Goal: Task Accomplishment & Management: Manage account settings

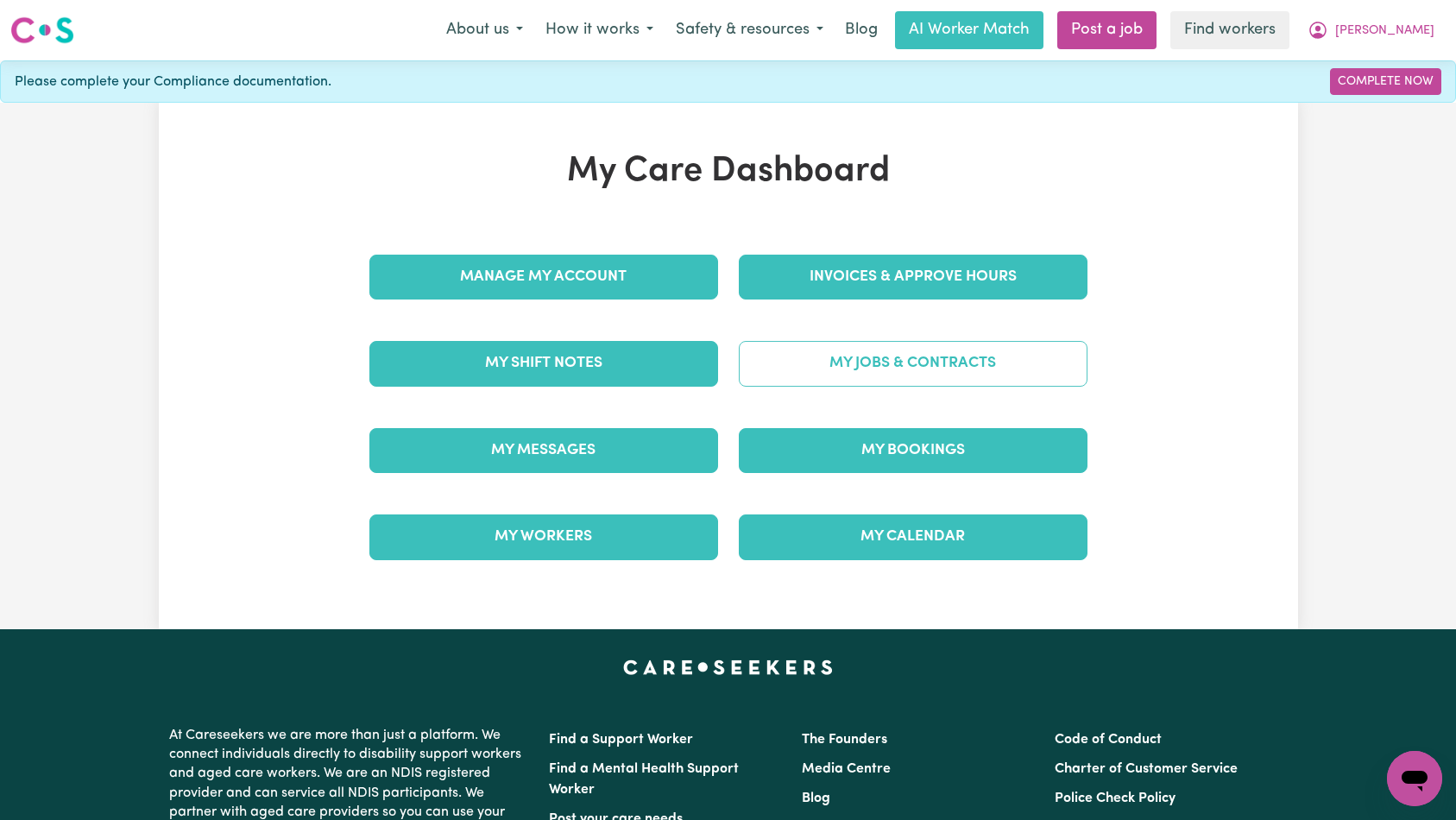
click at [866, 371] on link "My Jobs & Contracts" at bounding box center [912, 363] width 348 height 45
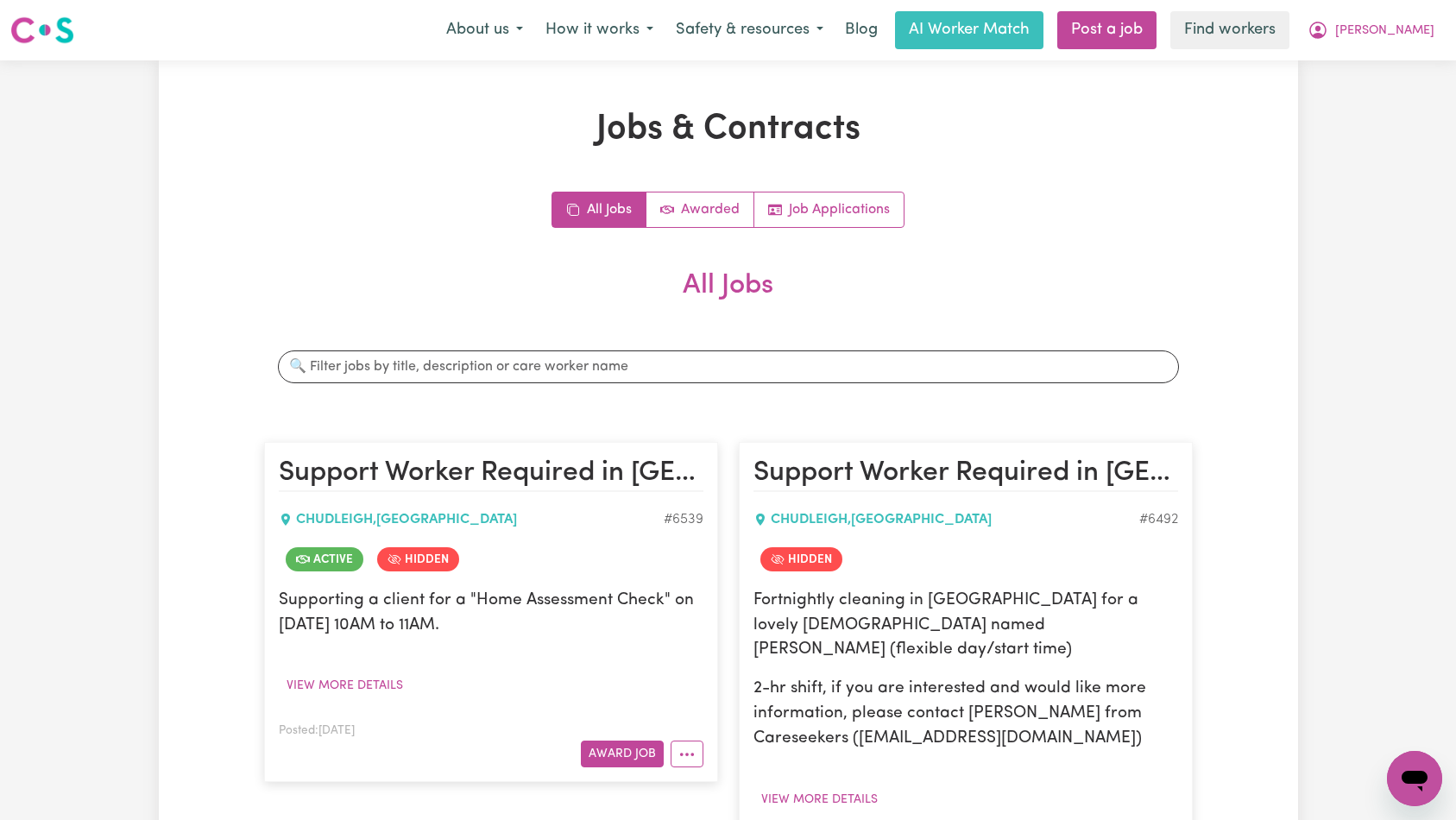
scroll to position [210, 0]
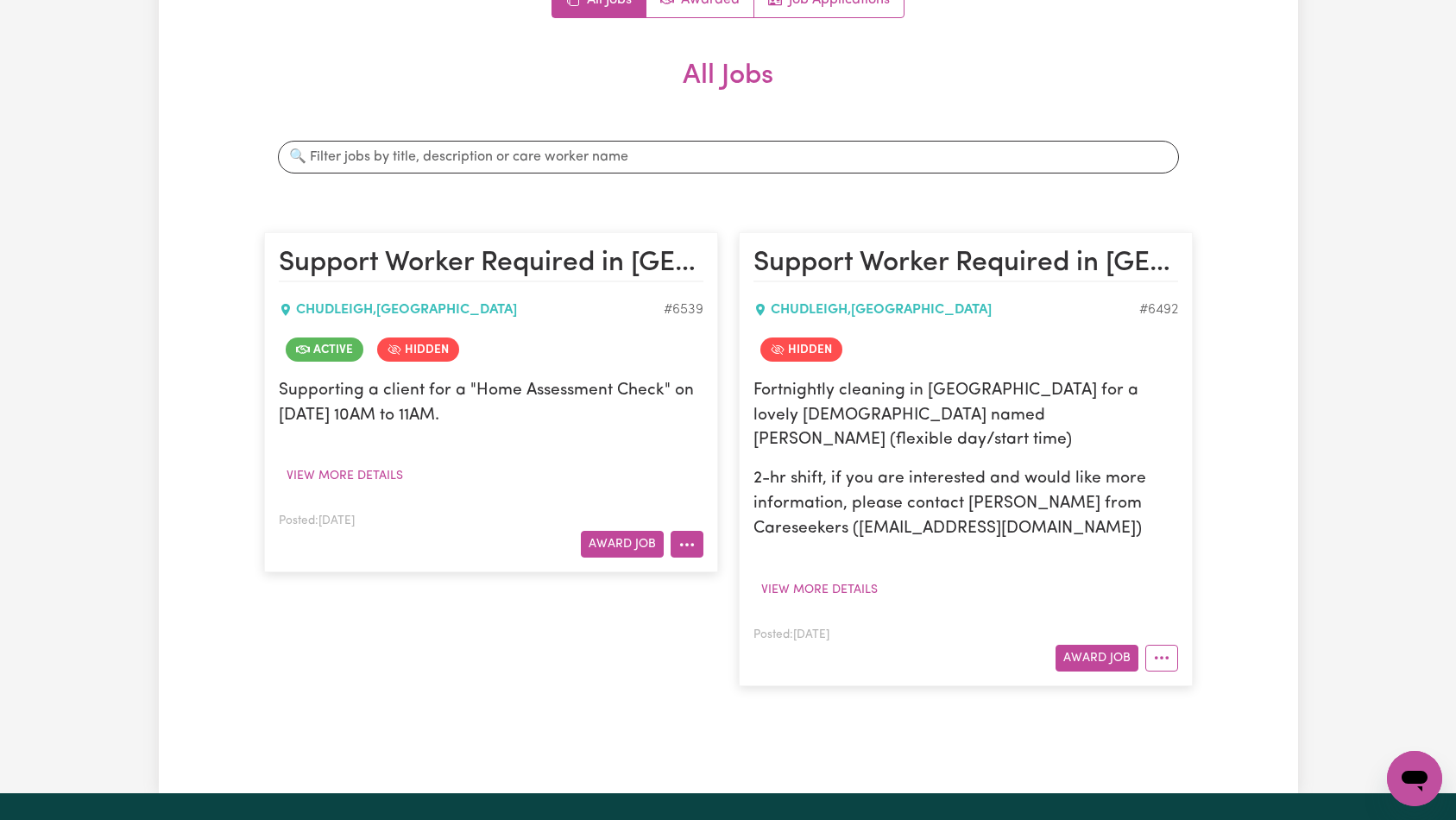
click at [676, 542] on button "More options" at bounding box center [686, 544] width 32 height 27
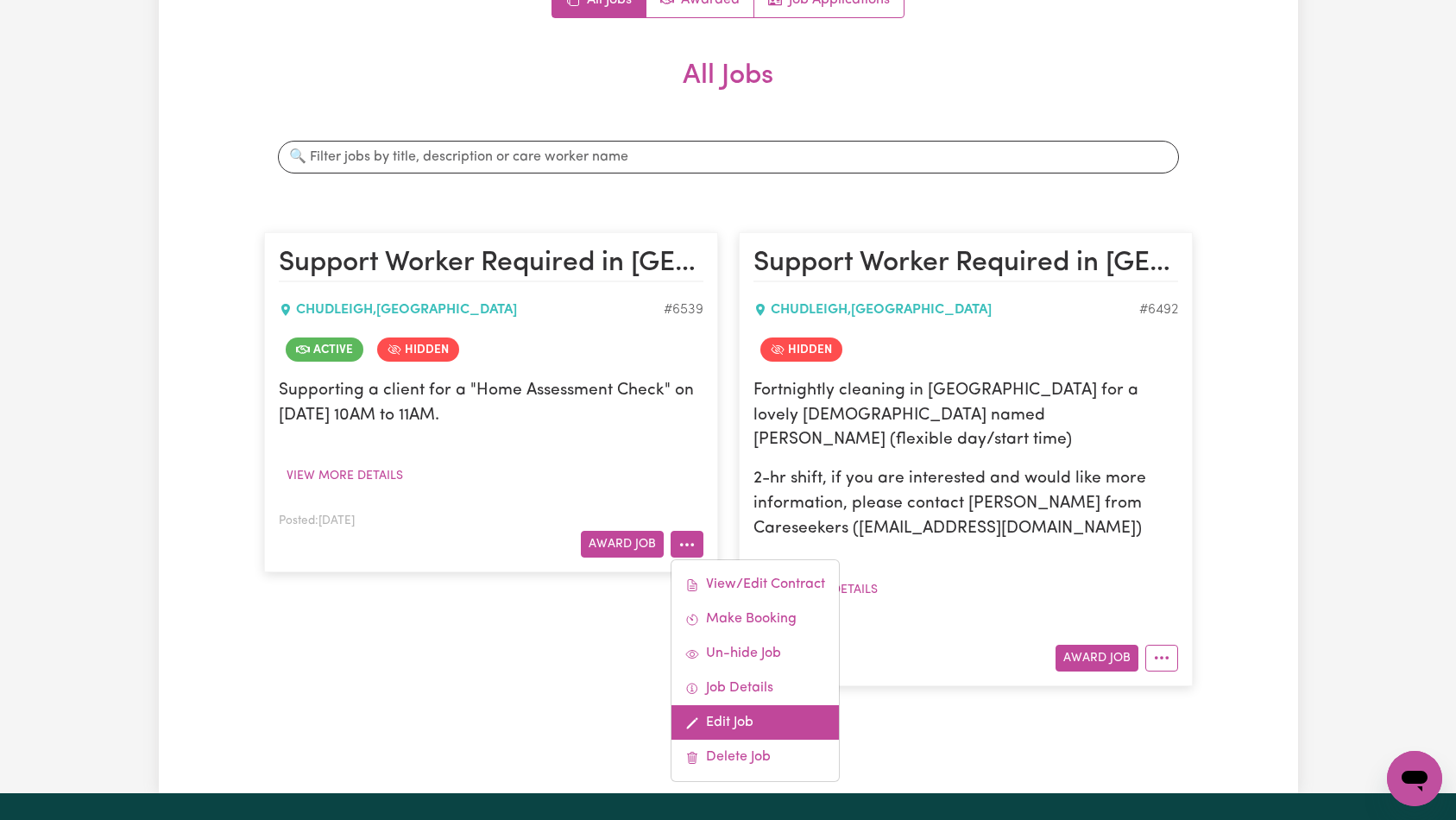
click at [766, 733] on link "Edit Job" at bounding box center [755, 722] width 167 height 34
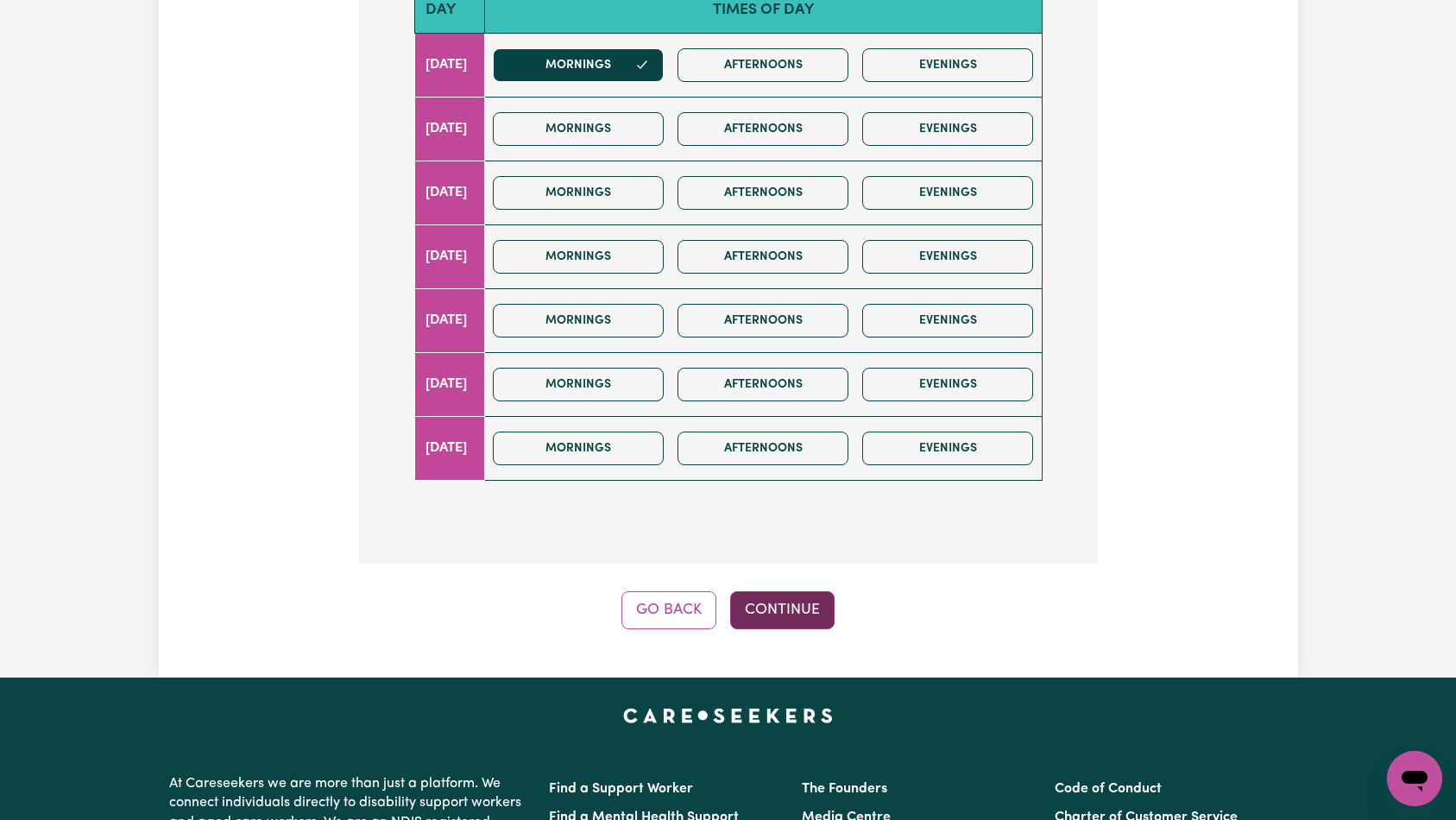
click at [800, 592] on button "Continue" at bounding box center [782, 610] width 104 height 38
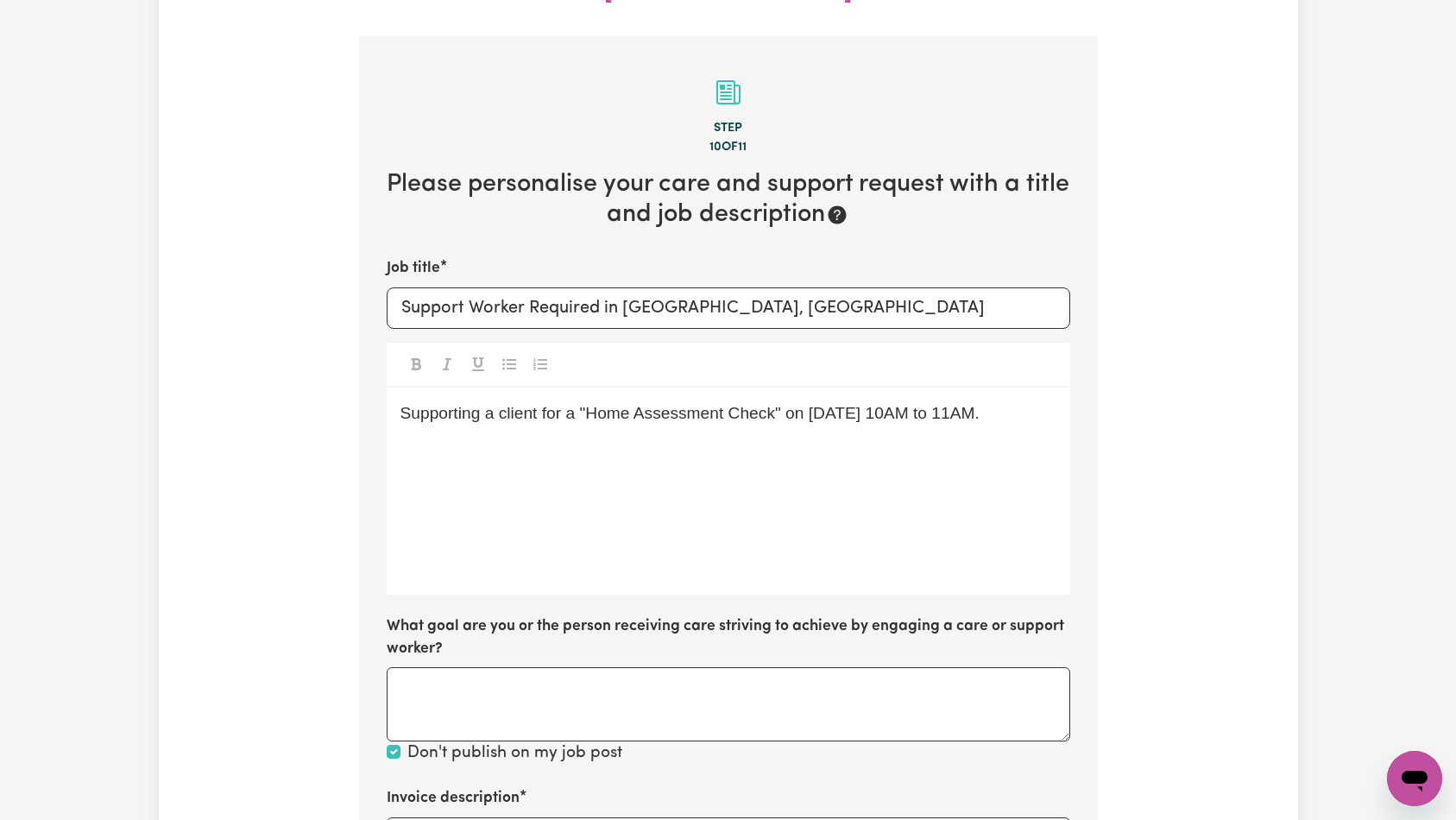
scroll to position [530, 0]
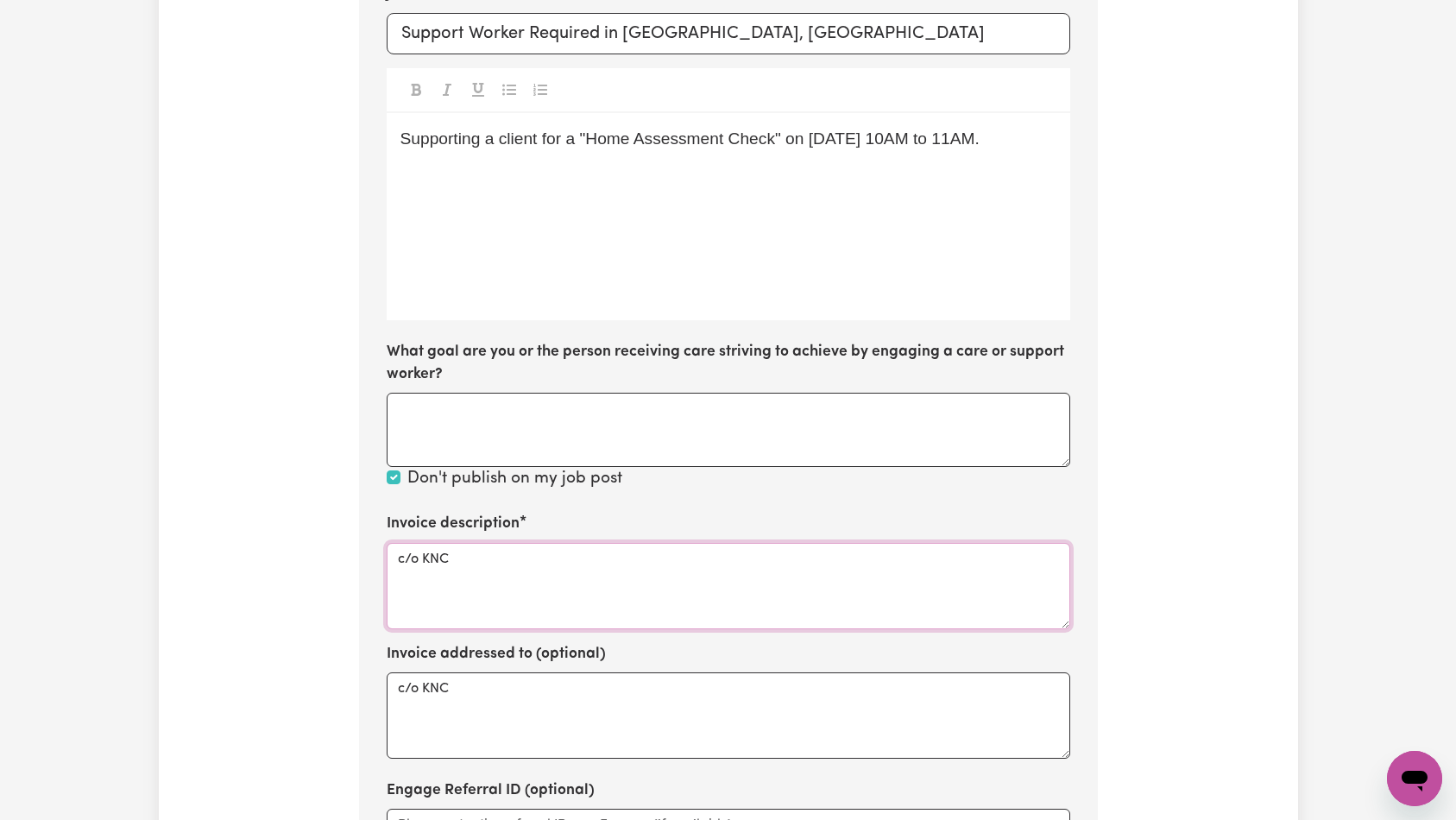
click at [660, 543] on textarea "c/o KNC" at bounding box center [728, 586] width 683 height 86
paste textarea "Domestic support and Social Support"
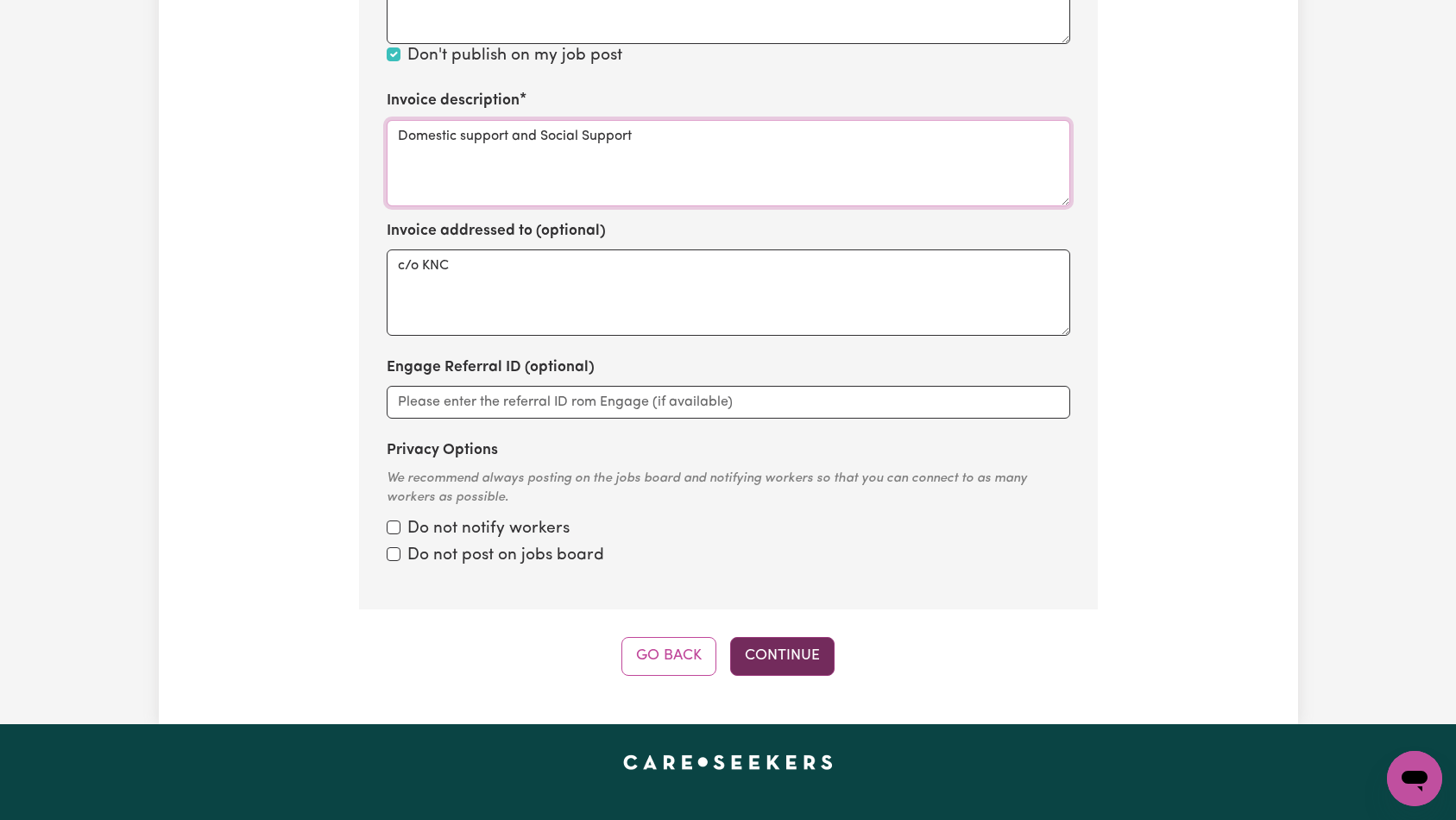
type textarea "Domestic support and Social Support"
click at [785, 637] on button "Continue" at bounding box center [782, 656] width 104 height 38
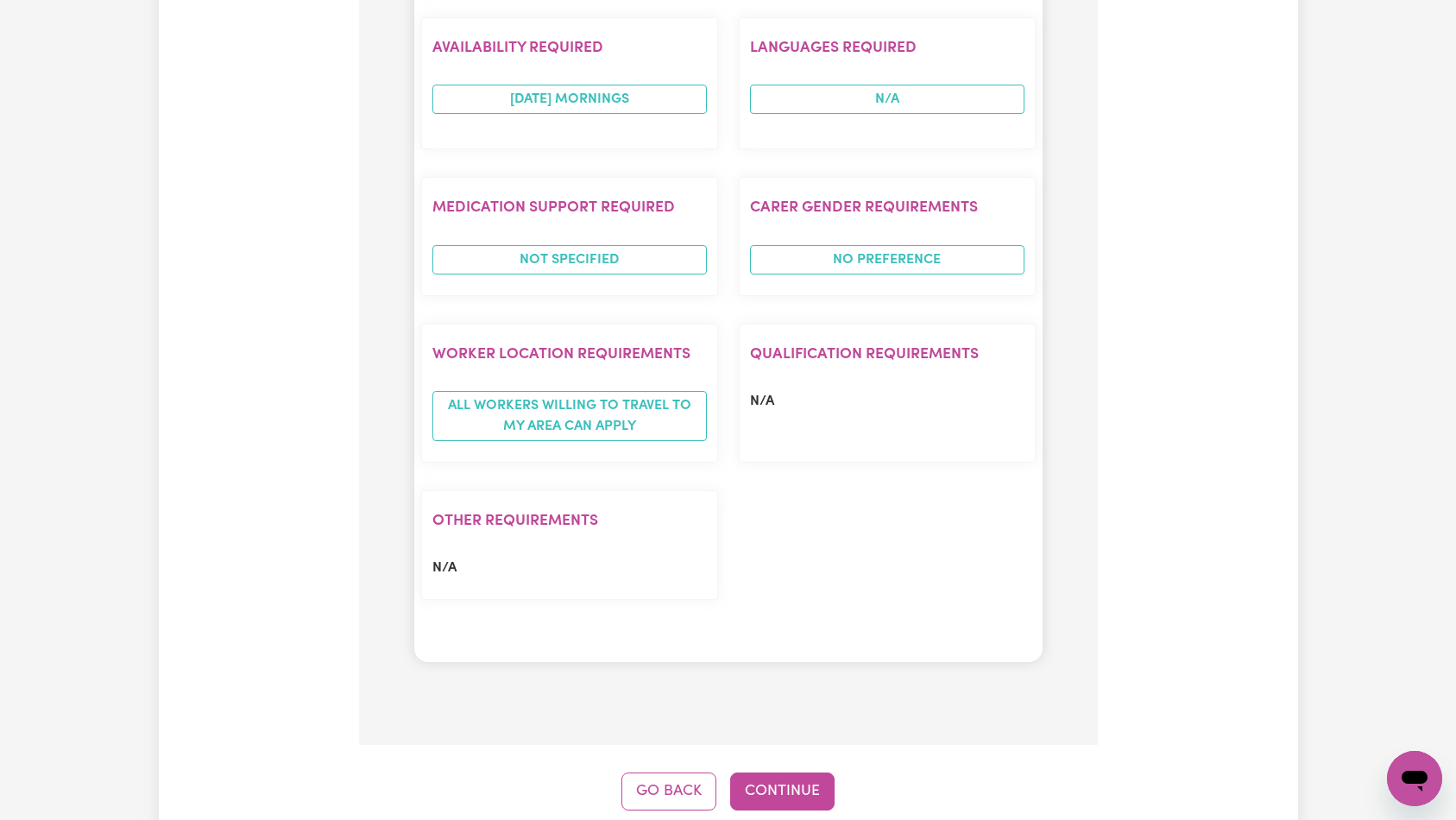
scroll to position [1242, 0]
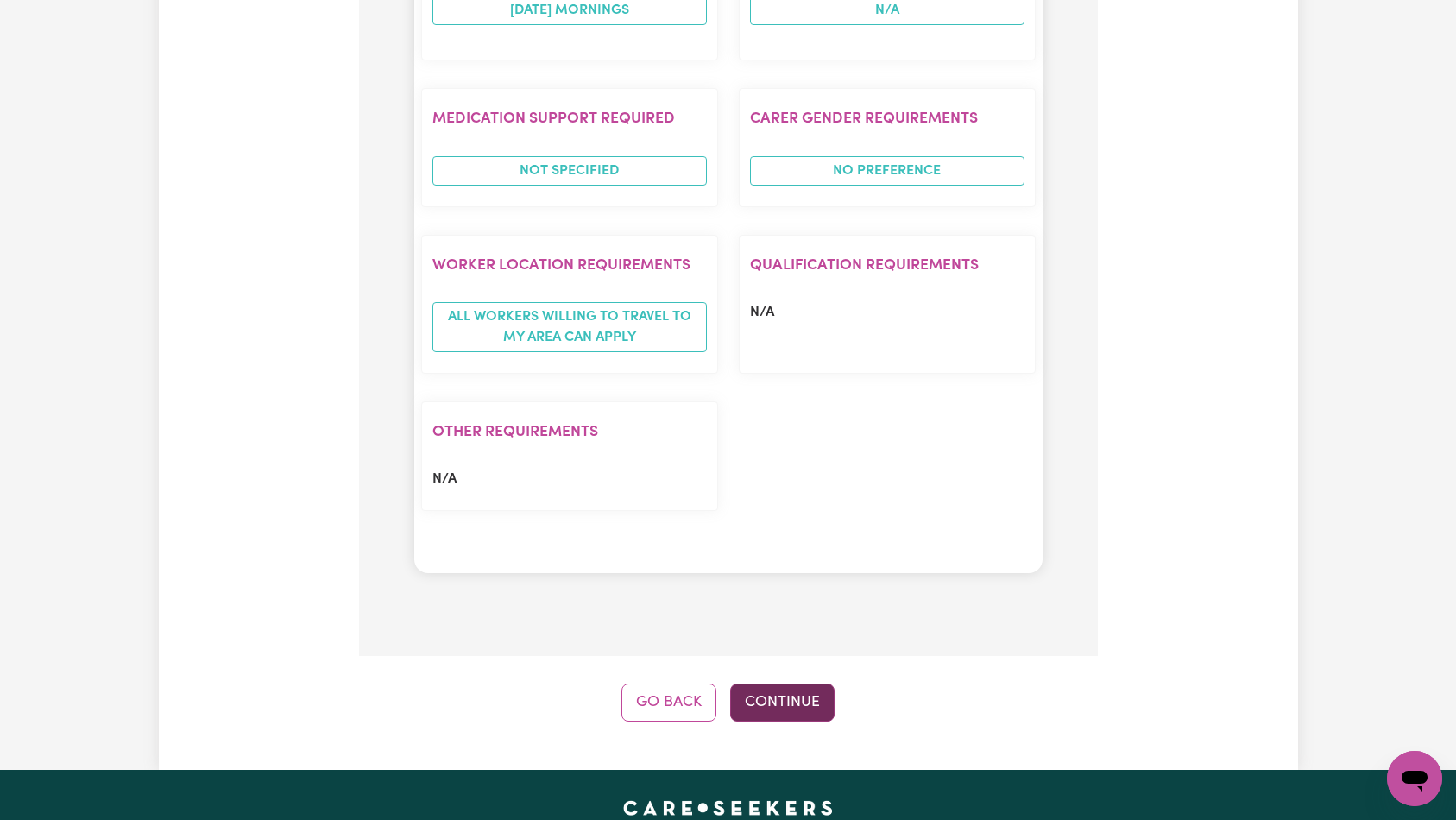
click at [793, 683] on button "Continue" at bounding box center [782, 702] width 104 height 38
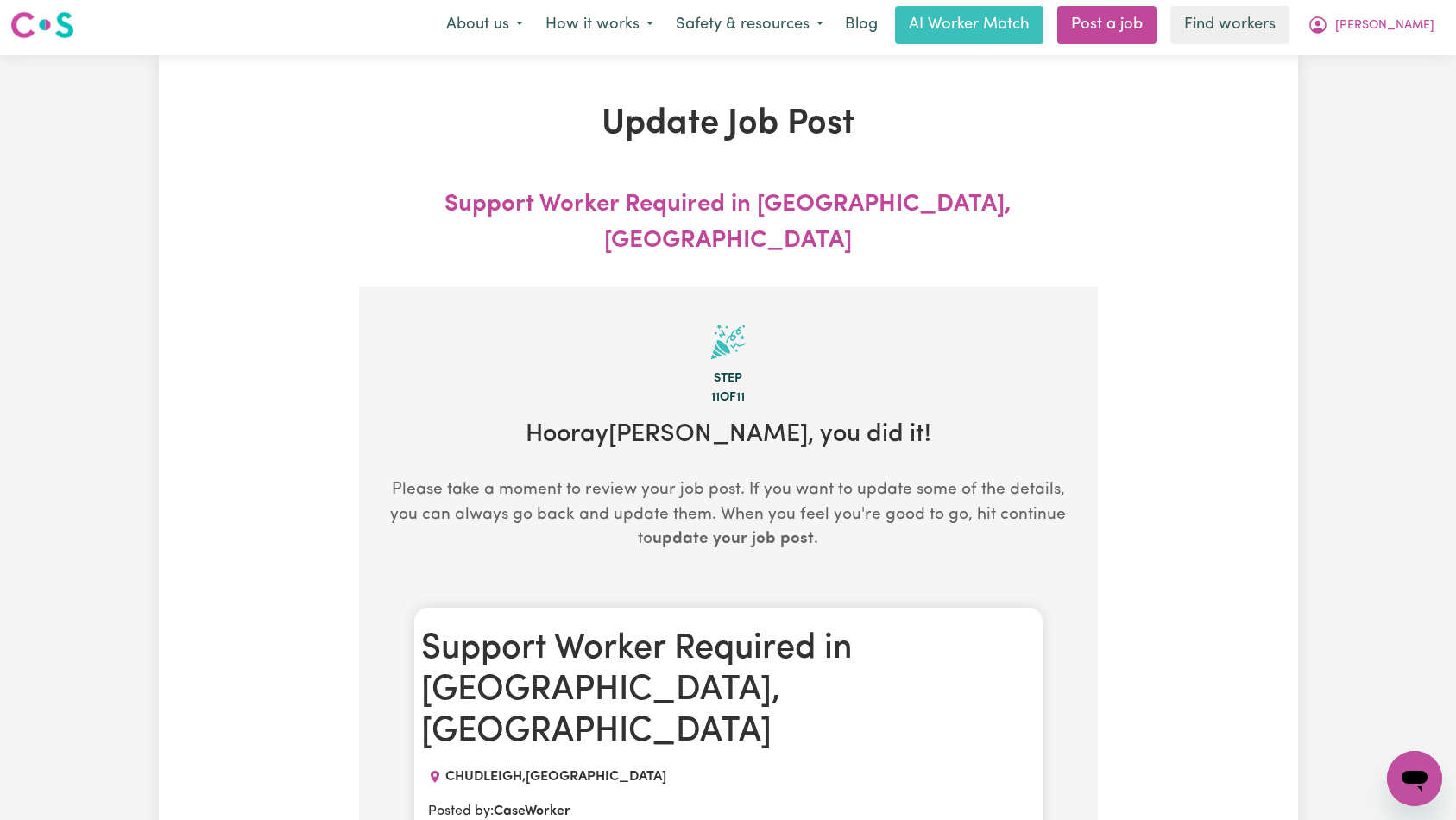
scroll to position [0, 0]
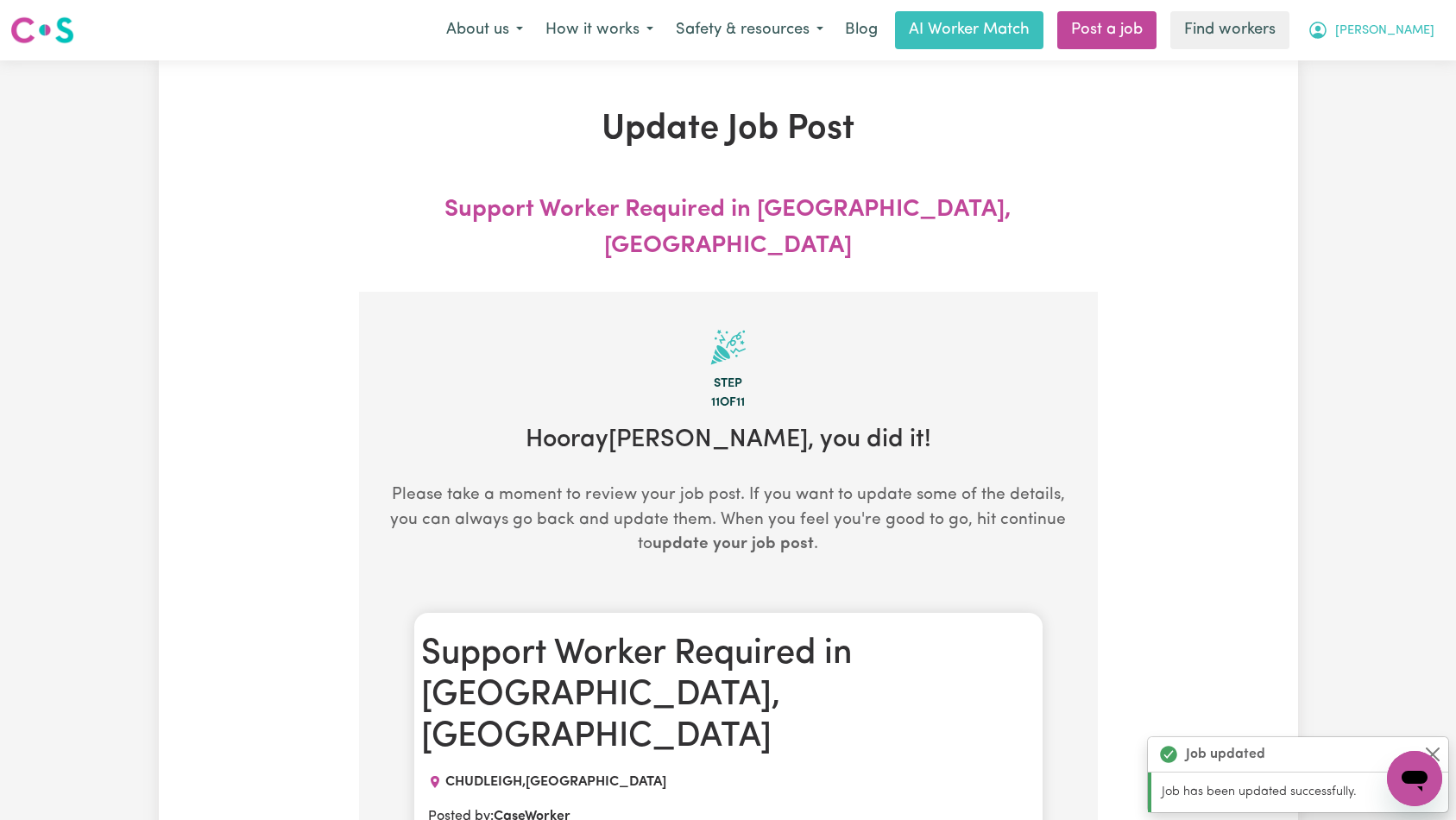
click at [1413, 26] on span "[PERSON_NAME]" at bounding box center [1384, 31] width 99 height 19
click at [1376, 95] on link "Logout" at bounding box center [1376, 98] width 136 height 33
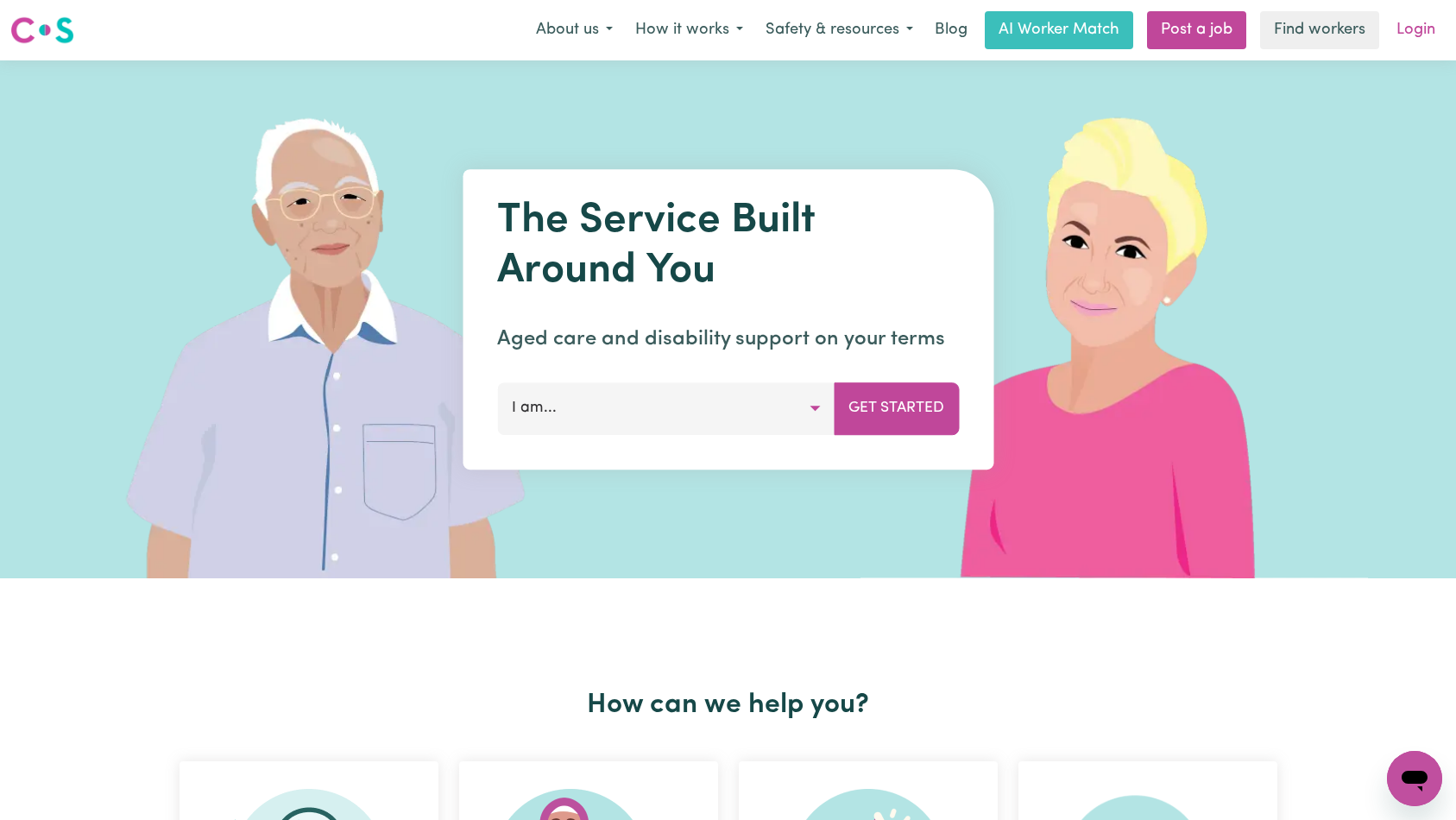
click at [1418, 46] on link "Login" at bounding box center [1415, 30] width 59 height 38
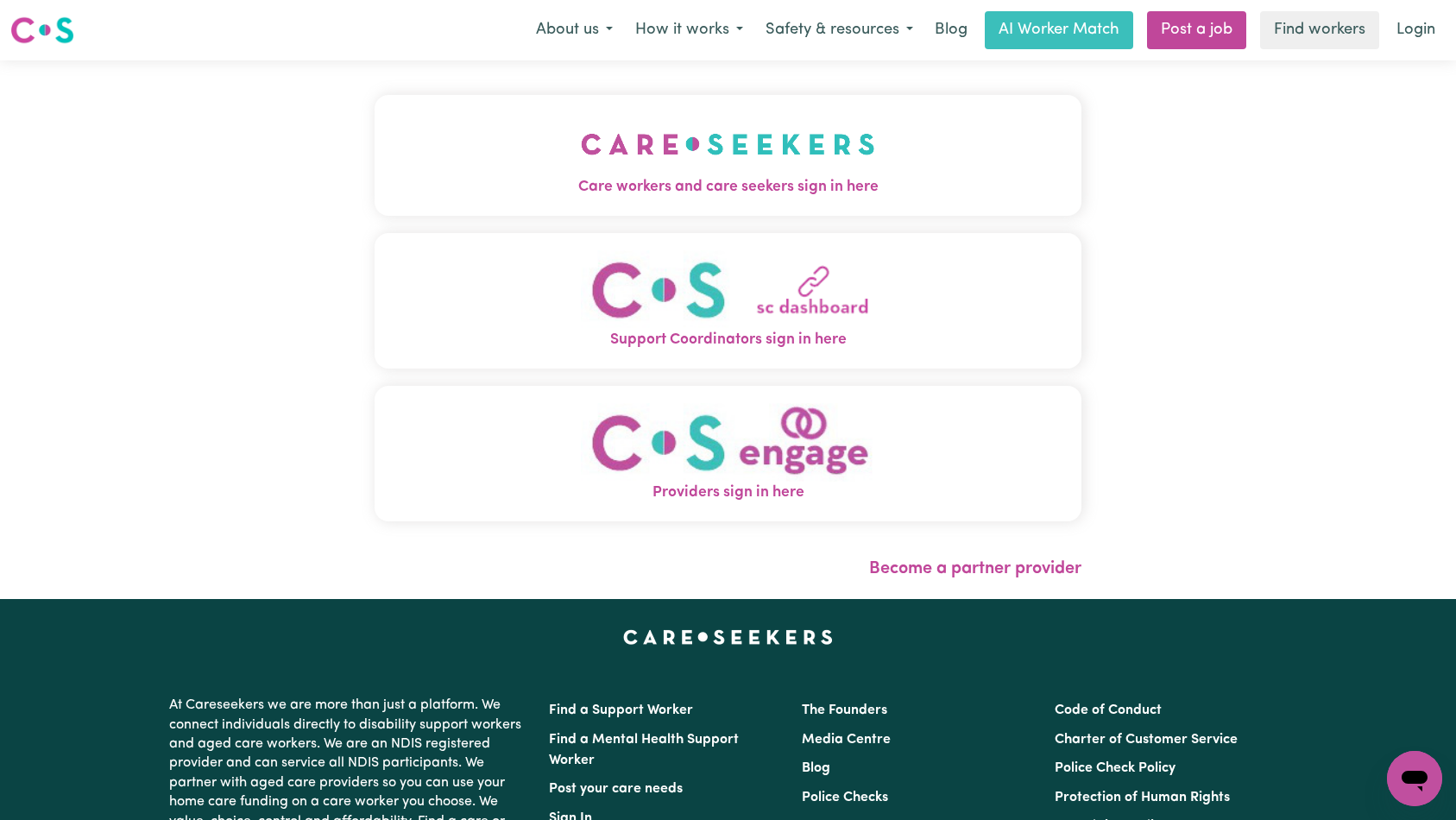
click at [580, 172] on img "Care workers and care seekers sign in here" at bounding box center [727, 144] width 294 height 64
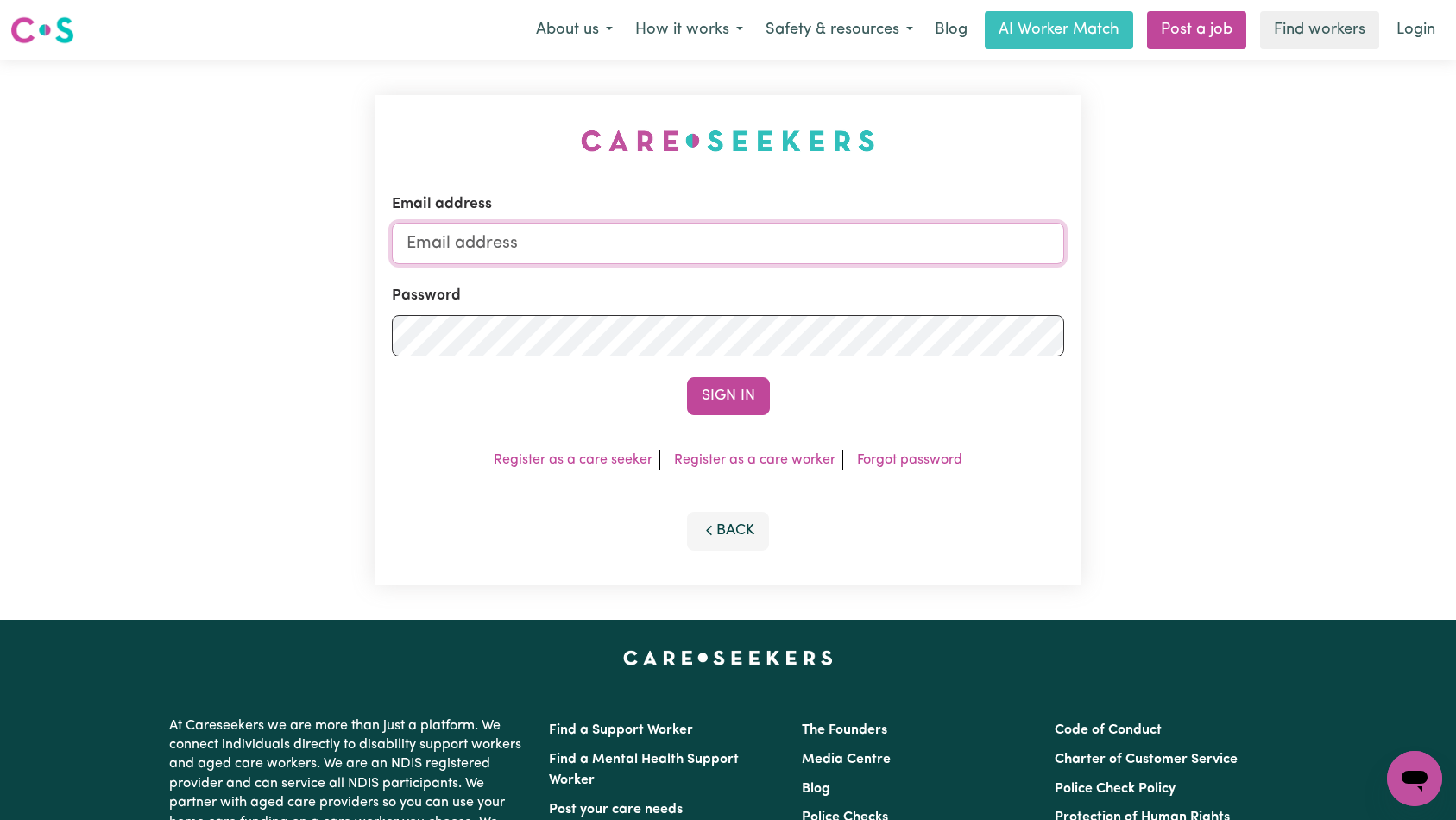
click at [777, 253] on input "Email address" at bounding box center [728, 243] width 673 height 42
type input "[EMAIL_ADDRESS][DOMAIN_NAME]"
click at [745, 402] on button "Sign In" at bounding box center [728, 396] width 83 height 38
